Goal: Task Accomplishment & Management: Manage account settings

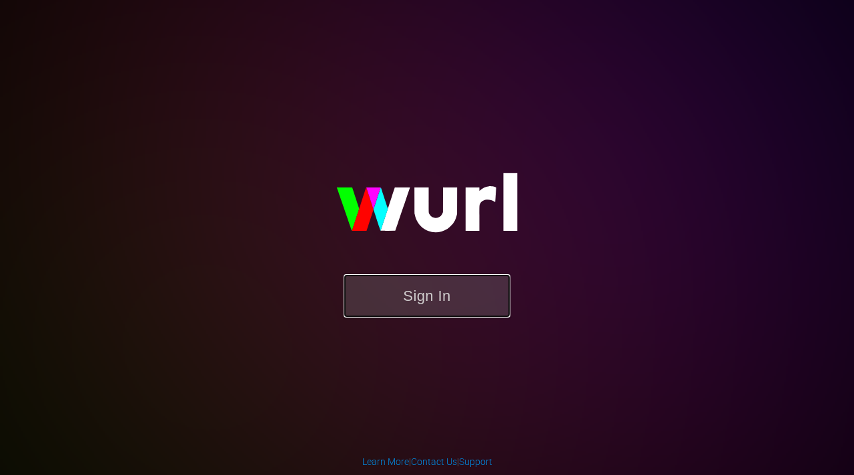
click at [413, 283] on button "Sign In" at bounding box center [427, 295] width 167 height 43
